Goal: Task Accomplishment & Management: Manage account settings

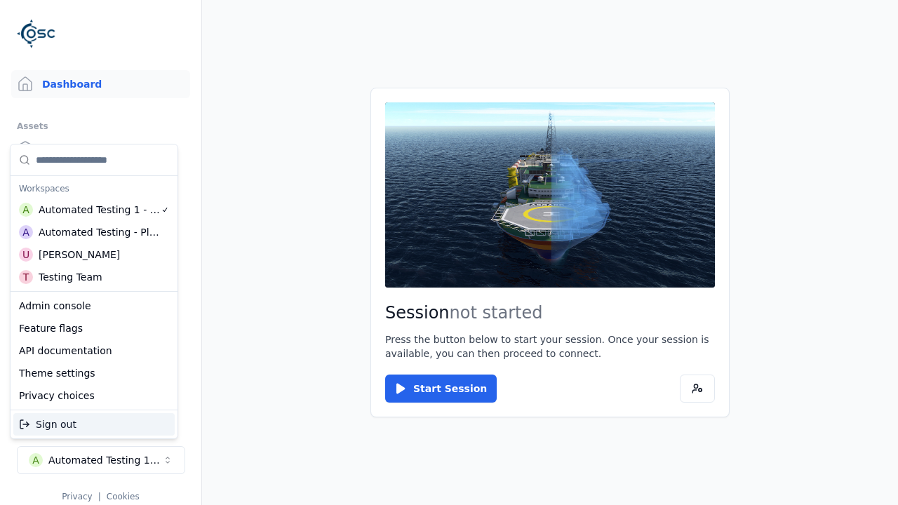
click at [94, 232] on div "Automated Testing - Playwright" at bounding box center [99, 232] width 121 height 14
click at [449, 253] on html "Support Dashboard Assets 3D Models Scenes Datasets Recordings Support Documenta…" at bounding box center [449, 252] width 898 height 505
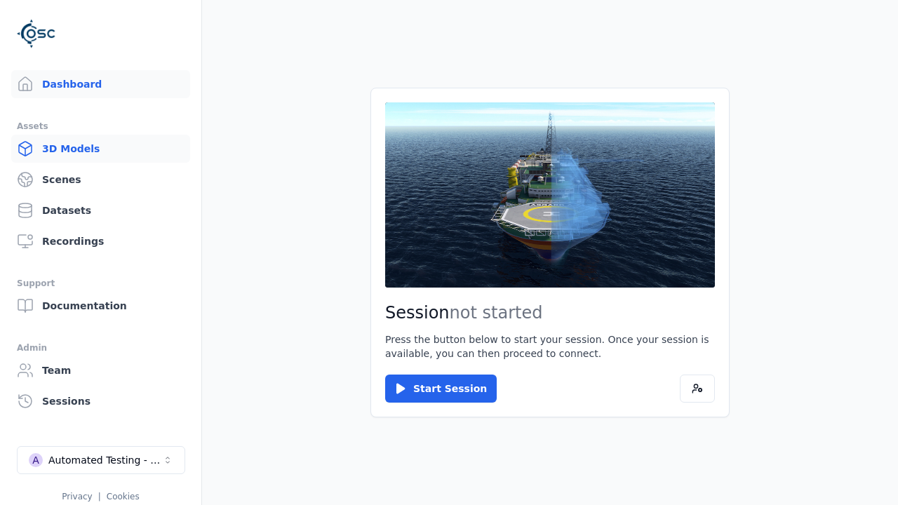
click at [100, 149] on link "3D Models" at bounding box center [100, 149] width 179 height 28
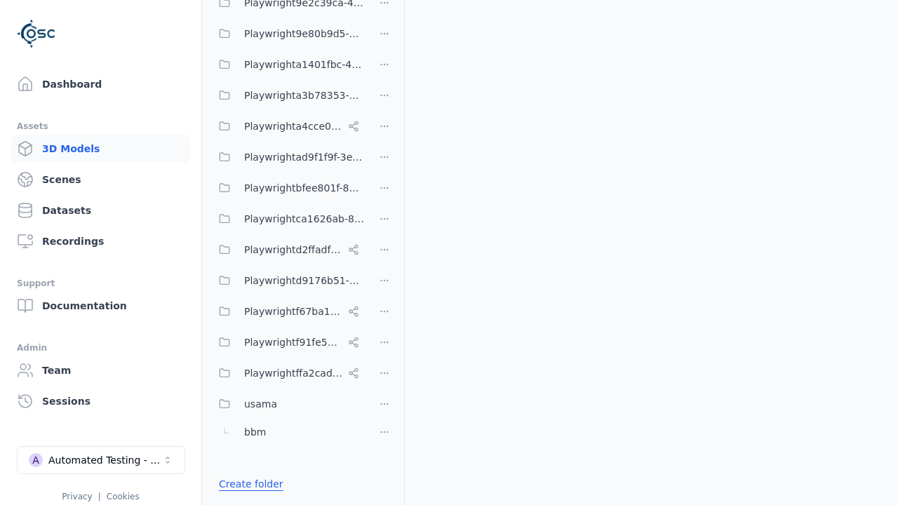
click at [246, 484] on link "Create folder" at bounding box center [251, 484] width 65 height 14
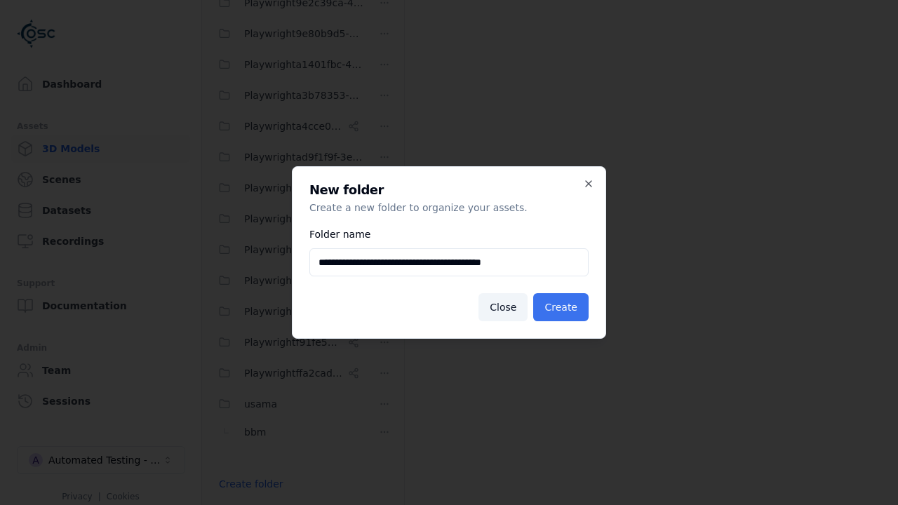
type input "**********"
click at [563, 307] on button "Create" at bounding box center [560, 307] width 55 height 28
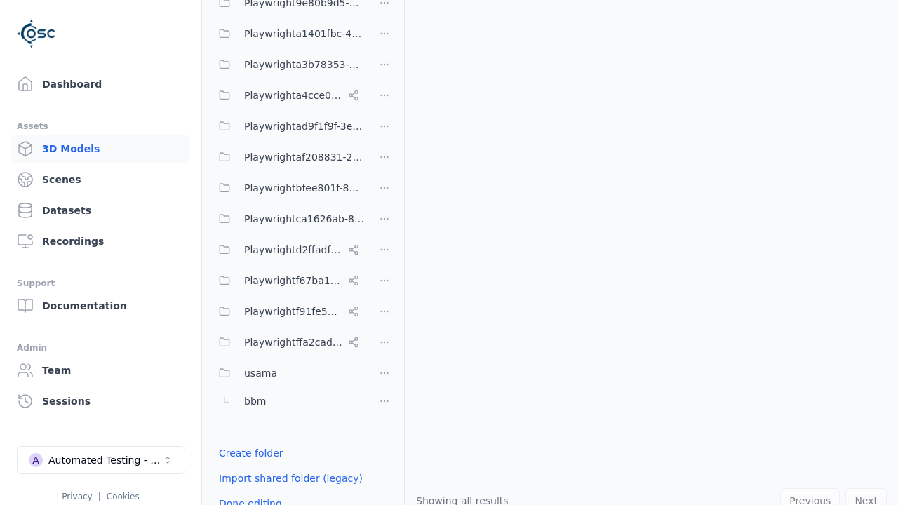
click at [246, 491] on button "Done editing" at bounding box center [250, 503] width 80 height 25
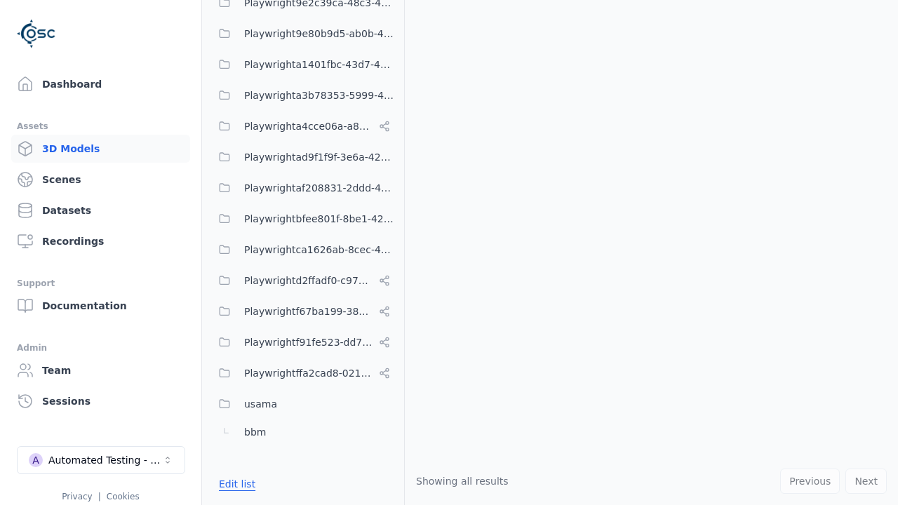
scroll to position [554, 0]
click at [234, 484] on button "Edit list" at bounding box center [236, 483] width 53 height 25
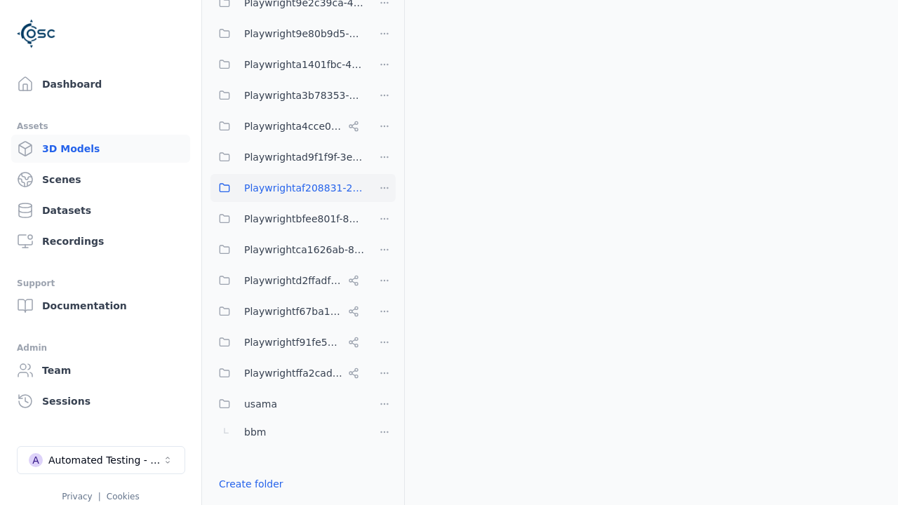
click at [384, 188] on html "Support Dashboard Assets 3D Models Scenes Datasets Recordings Support Documenta…" at bounding box center [449, 252] width 898 height 505
click at [384, 262] on div "Rename" at bounding box center [390, 261] width 94 height 22
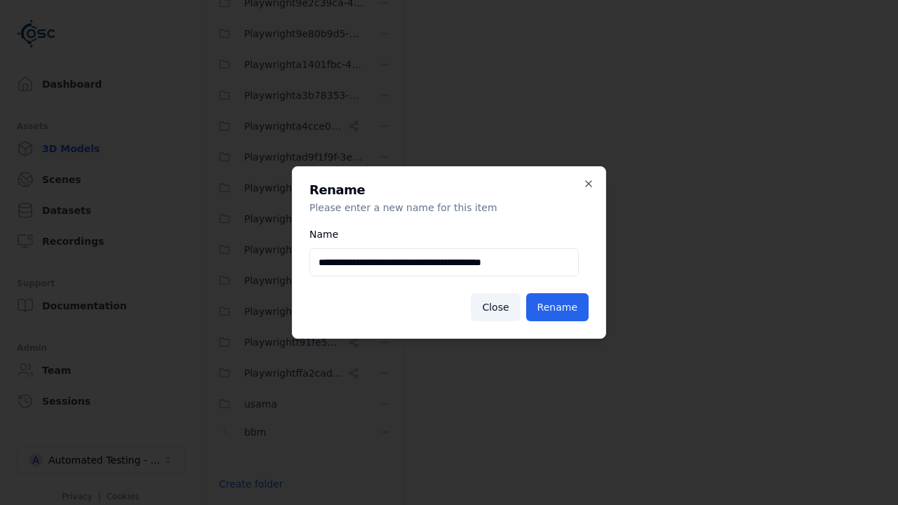
click at [444, 262] on input "**********" at bounding box center [443, 262] width 269 height 28
type input "**********"
click at [560, 307] on button "Rename" at bounding box center [557, 307] width 62 height 28
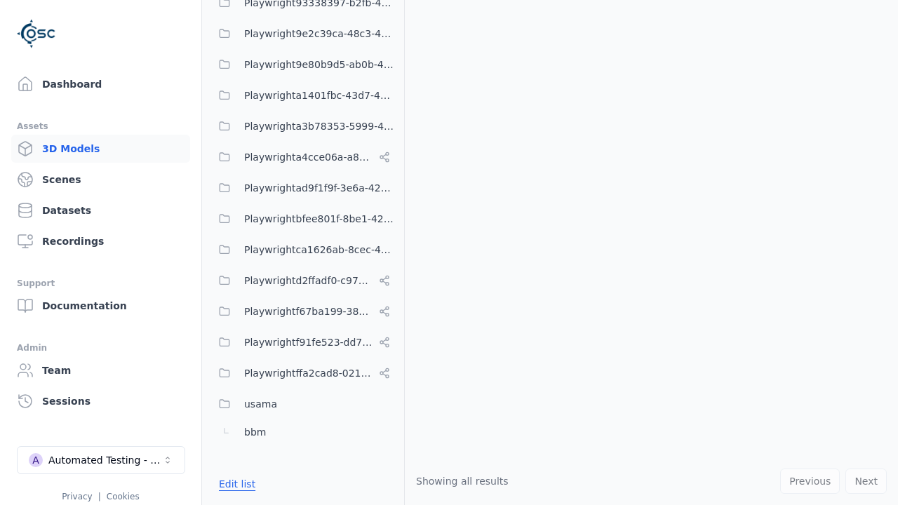
click at [234, 484] on button "Edit list" at bounding box center [236, 483] width 53 height 25
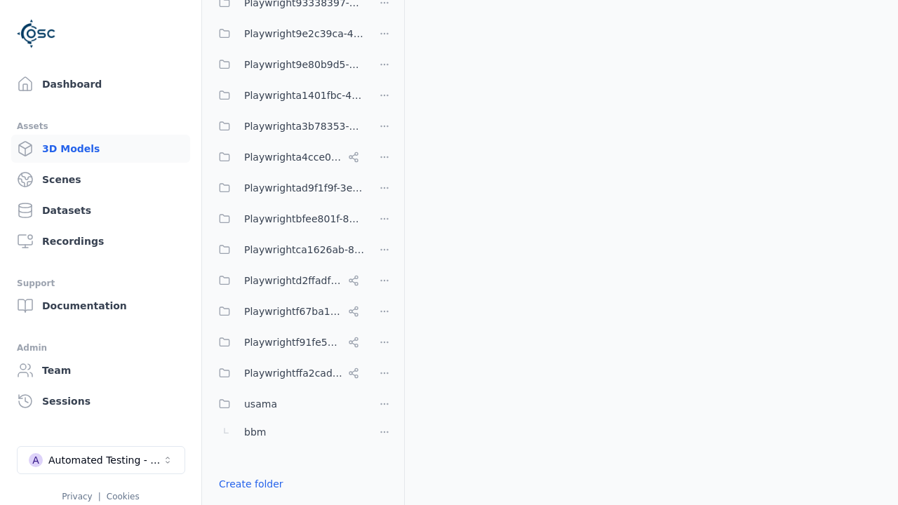
click at [384, 253] on html "Support Dashboard Assets 3D Models Scenes Datasets Recordings Support Documenta…" at bounding box center [449, 252] width 898 height 505
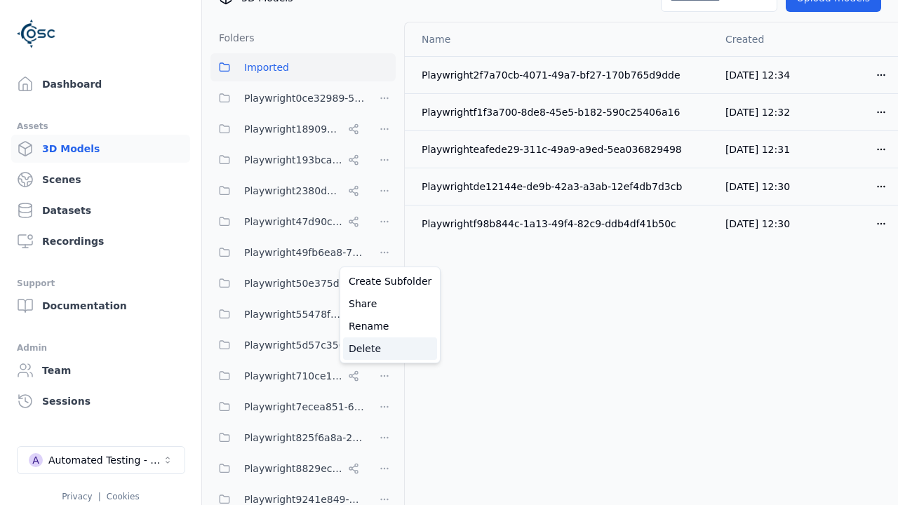
click at [384, 349] on div "Delete" at bounding box center [390, 348] width 94 height 22
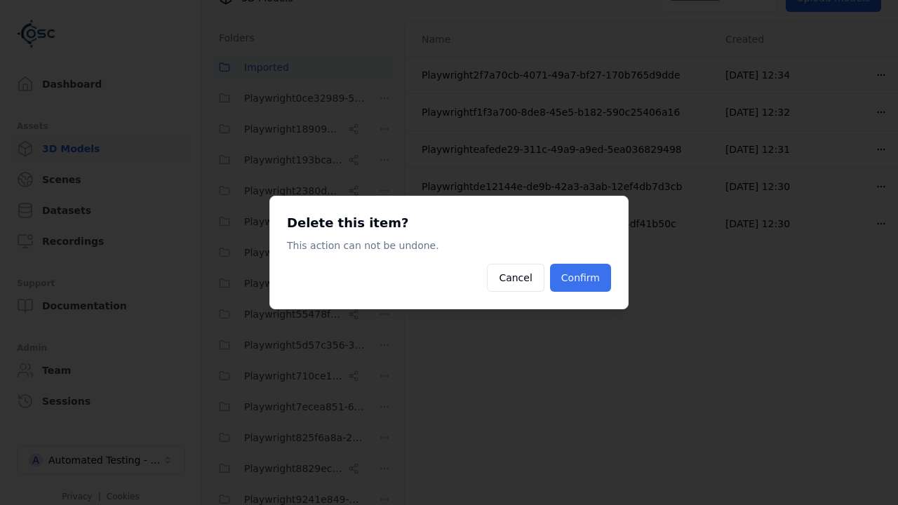
click at [582, 278] on button "Confirm" at bounding box center [580, 278] width 61 height 28
